Goal: Transaction & Acquisition: Purchase product/service

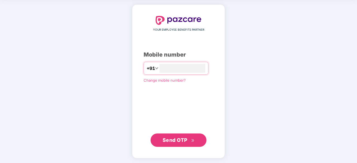
type input "**********"
click at [184, 137] on span "Send OTP" at bounding box center [175, 140] width 25 height 6
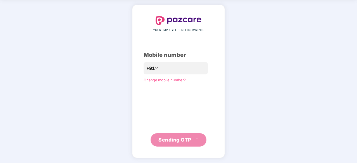
scroll to position [18, 0]
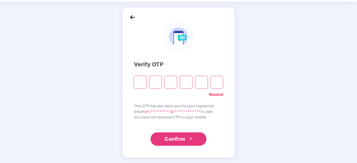
type input "*"
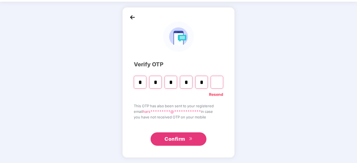
type input "*"
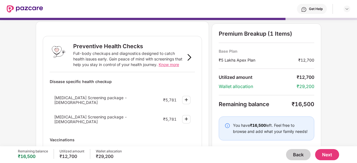
scroll to position [15, 0]
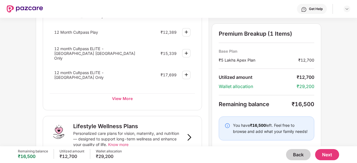
click at [289, 152] on button "Back" at bounding box center [298, 154] width 25 height 11
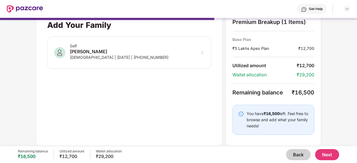
scroll to position [11, 0]
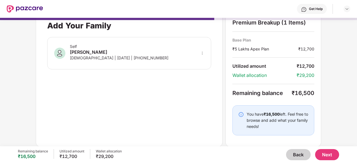
click at [151, 56] on div "Self [PERSON_NAME] Pant [DEMOGRAPHIC_DATA] | [DATE] | [PHONE_NUMBER]" at bounding box center [129, 53] width 164 height 32
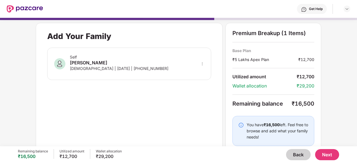
click at [299, 160] on button "Back" at bounding box center [298, 154] width 25 height 11
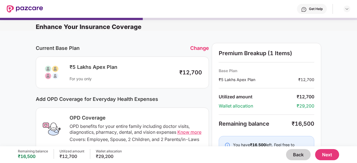
click at [299, 160] on button "Back" at bounding box center [298, 154] width 25 height 11
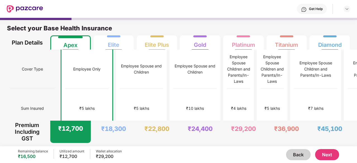
click at [332, 156] on button "Next" at bounding box center [327, 154] width 24 height 11
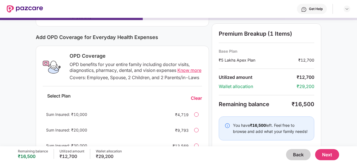
scroll to position [62, 0]
click at [188, 70] on span "Know more" at bounding box center [189, 71] width 24 height 6
click at [294, 155] on button "Back" at bounding box center [298, 154] width 25 height 11
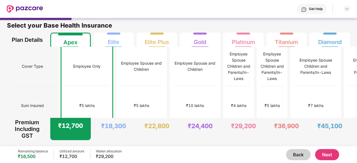
scroll to position [3, 0]
click at [261, 86] on div "₹5 lakhs" at bounding box center [272, 105] width 23 height 39
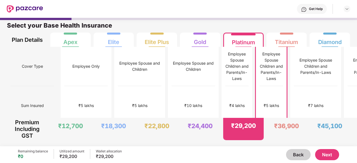
click at [325, 154] on button "Next" at bounding box center [327, 154] width 24 height 11
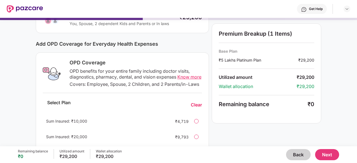
scroll to position [82, 0]
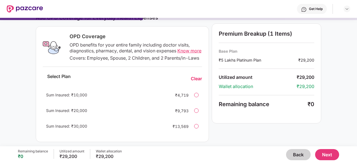
click at [301, 156] on button "Back" at bounding box center [298, 154] width 25 height 11
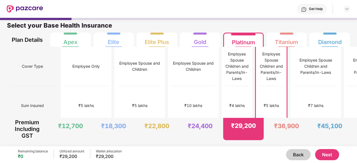
scroll to position [3, 0]
click at [84, 99] on div "₹5 lakhs" at bounding box center [87, 105] width 44 height 39
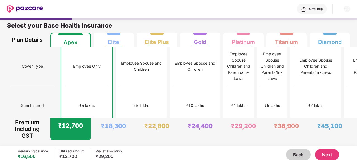
click at [320, 159] on button "Next" at bounding box center [327, 154] width 24 height 11
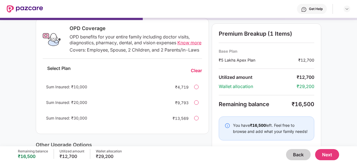
scroll to position [81, 0]
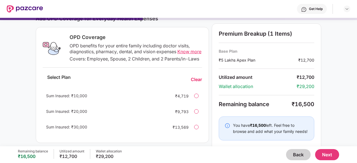
click at [83, 130] on div "Sum Insured: ₹30,000" at bounding box center [105, 127] width 118 height 6
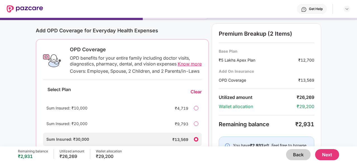
scroll to position [68, 0]
click at [178, 67] on span "Know more" at bounding box center [190, 64] width 24 height 6
click at [292, 152] on button "Back" at bounding box center [298, 154] width 25 height 11
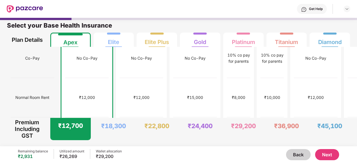
scroll to position [88, 0]
drag, startPoint x: 72, startPoint y: 85, endPoint x: 42, endPoint y: 84, distance: 30.5
click at [42, 84] on div "Normal Room Rent" at bounding box center [33, 96] width 44 height 39
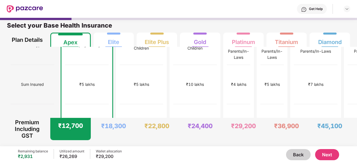
scroll to position [0, 0]
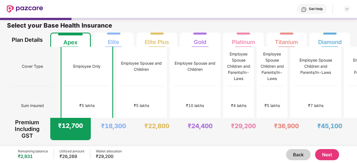
click at [322, 155] on button "Next" at bounding box center [327, 154] width 24 height 11
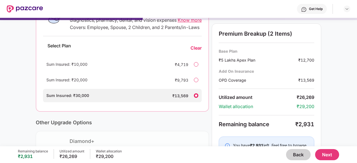
scroll to position [113, 0]
click at [196, 66] on div at bounding box center [196, 64] width 4 height 4
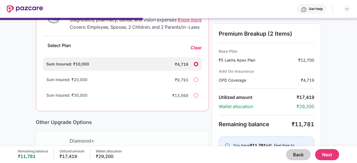
click at [195, 51] on div "Clear" at bounding box center [195, 48] width 11 height 6
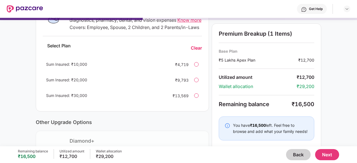
click at [327, 155] on button "Next" at bounding box center [327, 154] width 24 height 11
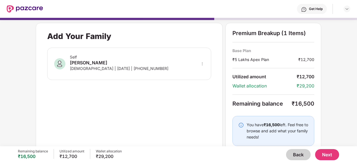
scroll to position [11, 0]
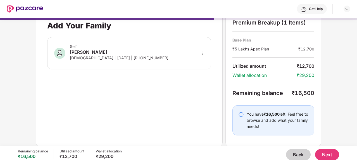
click at [325, 157] on button "Next" at bounding box center [327, 154] width 24 height 11
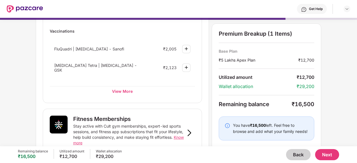
scroll to position [124, 0]
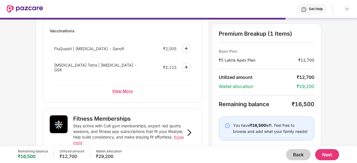
click at [125, 89] on div "View More" at bounding box center [122, 91] width 145 height 10
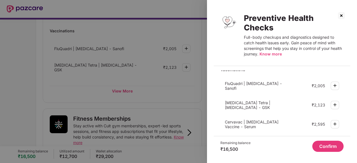
scroll to position [219, 0]
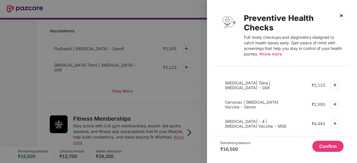
click at [337, 101] on img at bounding box center [335, 104] width 7 height 7
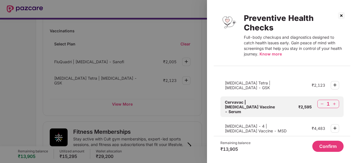
click at [330, 150] on button "Confirm" at bounding box center [327, 146] width 31 height 11
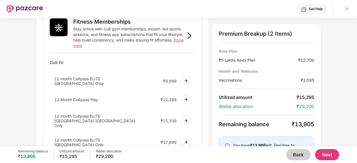
scroll to position [256, 0]
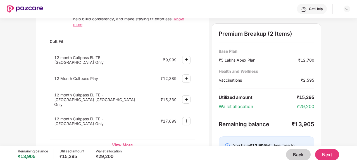
click at [187, 96] on img at bounding box center [186, 99] width 7 height 7
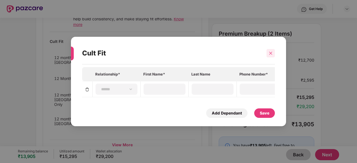
click at [272, 52] on icon "close" at bounding box center [271, 53] width 4 height 4
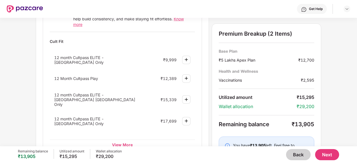
click at [121, 140] on div "View More" at bounding box center [122, 145] width 145 height 10
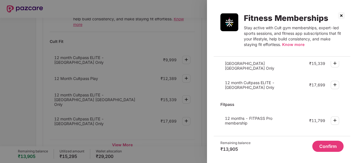
click at [343, 11] on img at bounding box center [341, 15] width 9 height 9
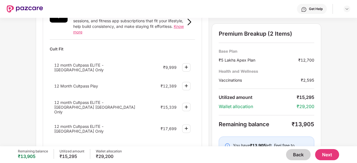
scroll to position [249, 0]
click at [185, 104] on img at bounding box center [186, 107] width 7 height 7
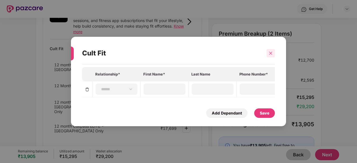
click at [267, 52] on div at bounding box center [270, 53] width 8 height 8
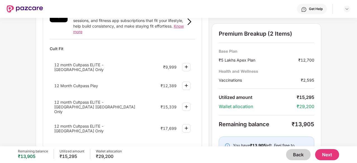
click at [298, 159] on button "Back" at bounding box center [298, 154] width 25 height 11
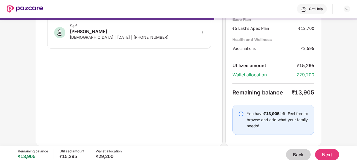
scroll to position [31, 0]
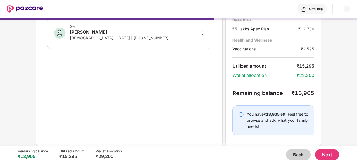
click at [298, 157] on button "Back" at bounding box center [298, 154] width 25 height 11
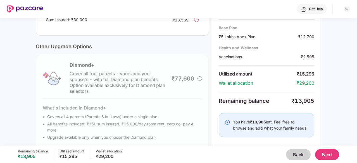
scroll to position [188, 0]
click at [297, 154] on button "Back" at bounding box center [298, 154] width 25 height 11
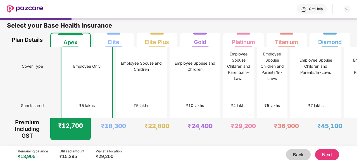
scroll to position [3, 0]
click at [261, 89] on div "₹5 lakhs" at bounding box center [272, 105] width 23 height 39
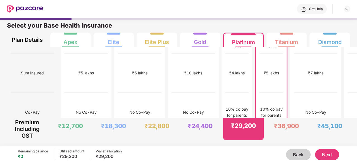
scroll to position [0, 0]
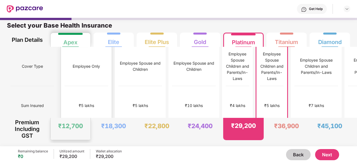
click at [80, 97] on div "₹5 lakhs" at bounding box center [87, 105] width 44 height 39
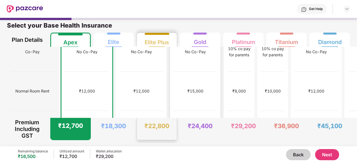
scroll to position [129, 0]
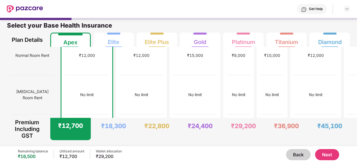
click at [333, 156] on button "Next" at bounding box center [327, 154] width 24 height 11
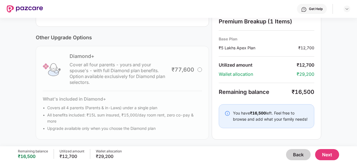
scroll to position [97, 0]
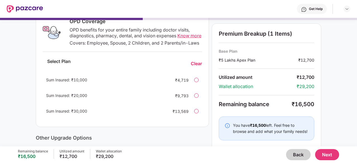
click at [192, 86] on div "Sum Insured: ₹10,000 ₹4,719" at bounding box center [122, 79] width 159 height 13
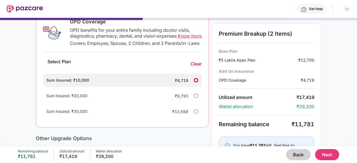
scroll to position [97, 0]
click at [197, 66] on div "Clear" at bounding box center [195, 64] width 11 height 6
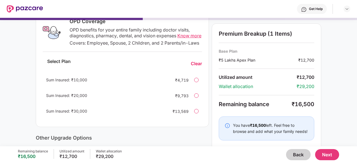
click at [327, 155] on button "Next" at bounding box center [327, 154] width 24 height 11
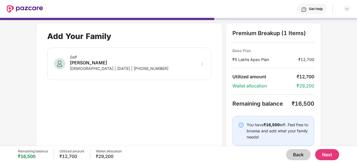
click at [201, 65] on icon "more" at bounding box center [202, 64] width 4 height 4
click at [193, 74] on img at bounding box center [195, 72] width 4 height 4
select select "******"
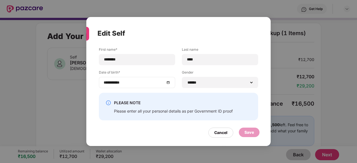
click at [169, 83] on div "**********" at bounding box center [137, 83] width 67 height 6
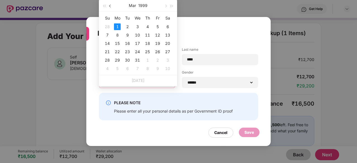
click at [111, 5] on button "button" at bounding box center [110, 5] width 6 height 11
type input "**********"
click at [109, 33] on div "3" at bounding box center [107, 35] width 7 height 7
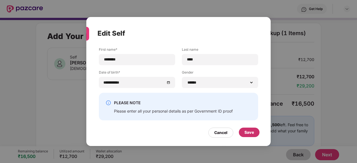
click at [251, 132] on div "Save" at bounding box center [248, 133] width 9 height 6
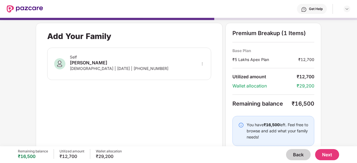
scroll to position [11, 0]
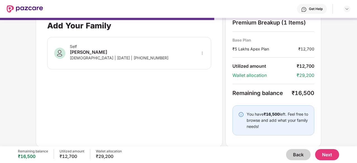
click at [324, 153] on button "Next" at bounding box center [327, 154] width 24 height 11
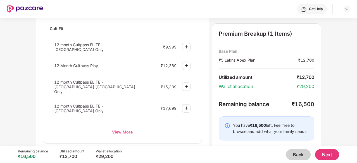
scroll to position [256, 0]
click at [183, 83] on img at bounding box center [186, 86] width 7 height 7
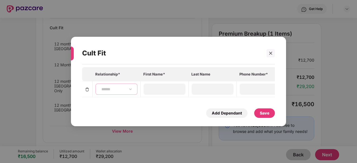
click at [118, 87] on select "**********" at bounding box center [116, 89] width 32 height 4
click at [132, 87] on select "**********" at bounding box center [116, 89] width 32 height 4
select select "****"
click at [100, 87] on select "**********" at bounding box center [116, 89] width 32 height 4
type input "********"
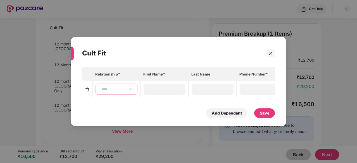
type input "****"
type input "**********"
click at [269, 118] on div "Save" at bounding box center [264, 113] width 21 height 9
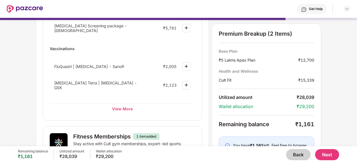
scroll to position [112, 0]
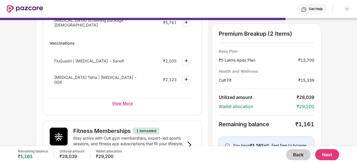
click at [122, 99] on div "View More" at bounding box center [122, 103] width 145 height 10
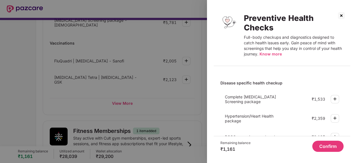
scroll to position [0, 0]
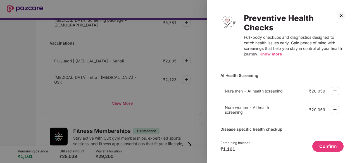
click at [342, 16] on img at bounding box center [341, 15] width 9 height 9
